Goal: Navigation & Orientation: Find specific page/section

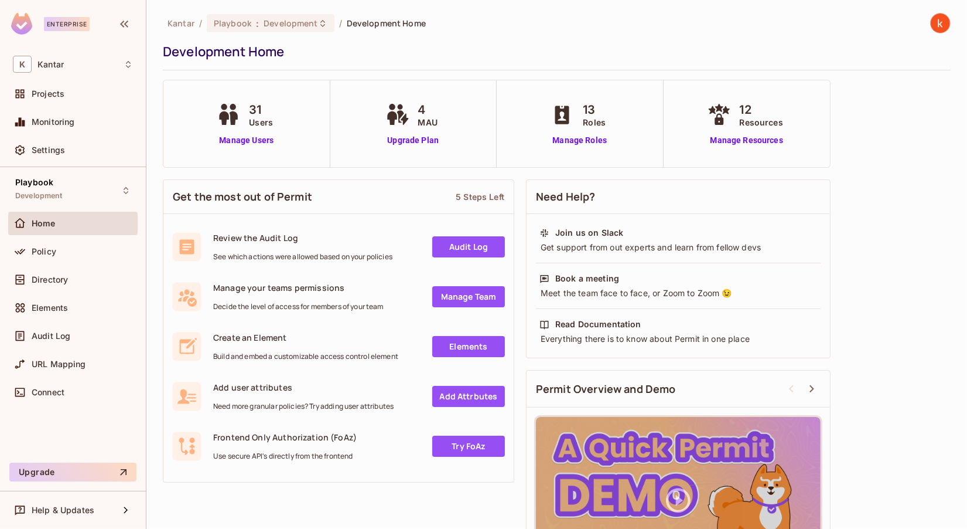
click at [33, 224] on span "Home" at bounding box center [44, 223] width 24 height 9
click at [180, 21] on span "Kantar" at bounding box center [181, 23] width 27 height 11
click at [53, 90] on span "Projects" at bounding box center [48, 93] width 33 height 9
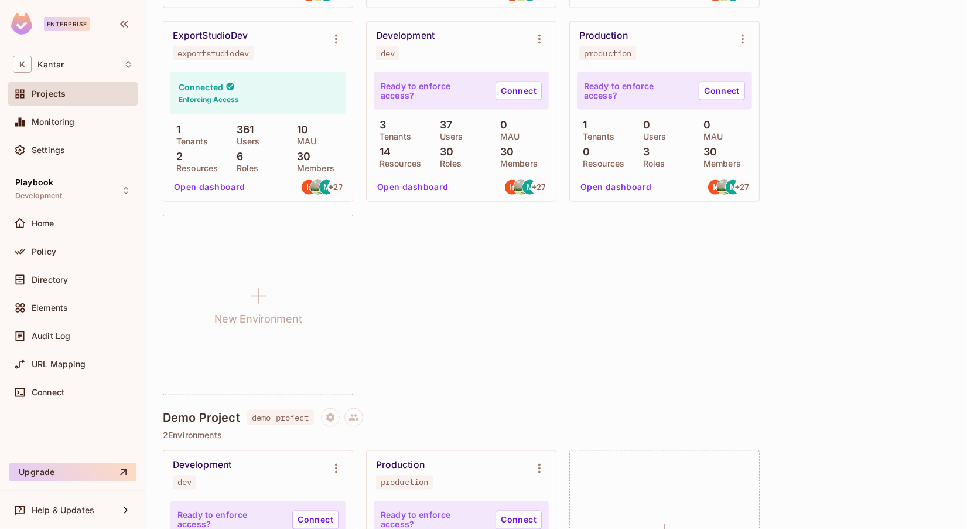
scroll to position [1464, 0]
